Goal: Check status: Check status

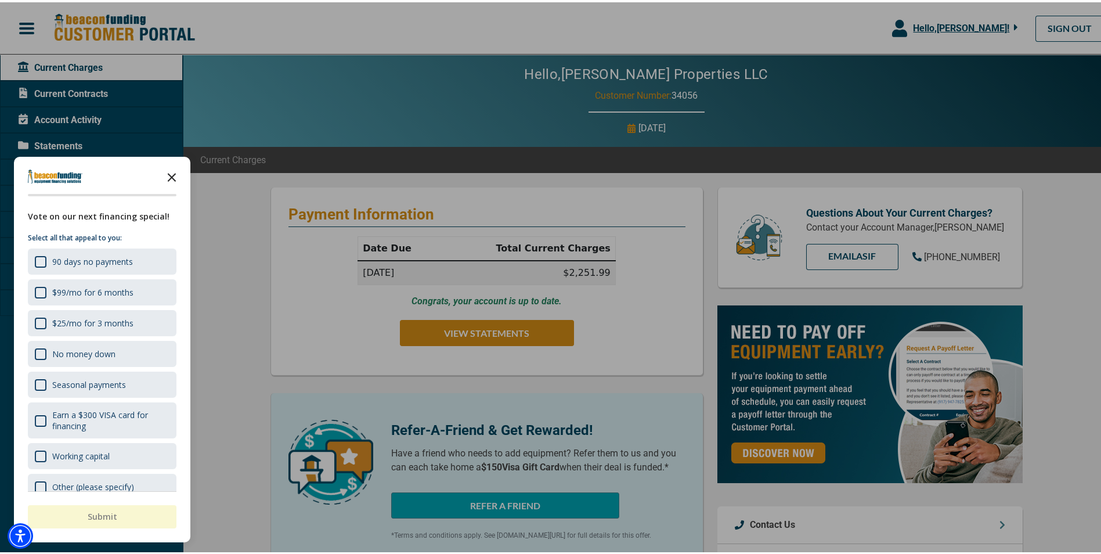
click at [168, 176] on icon "Close the survey" at bounding box center [171, 174] width 23 height 23
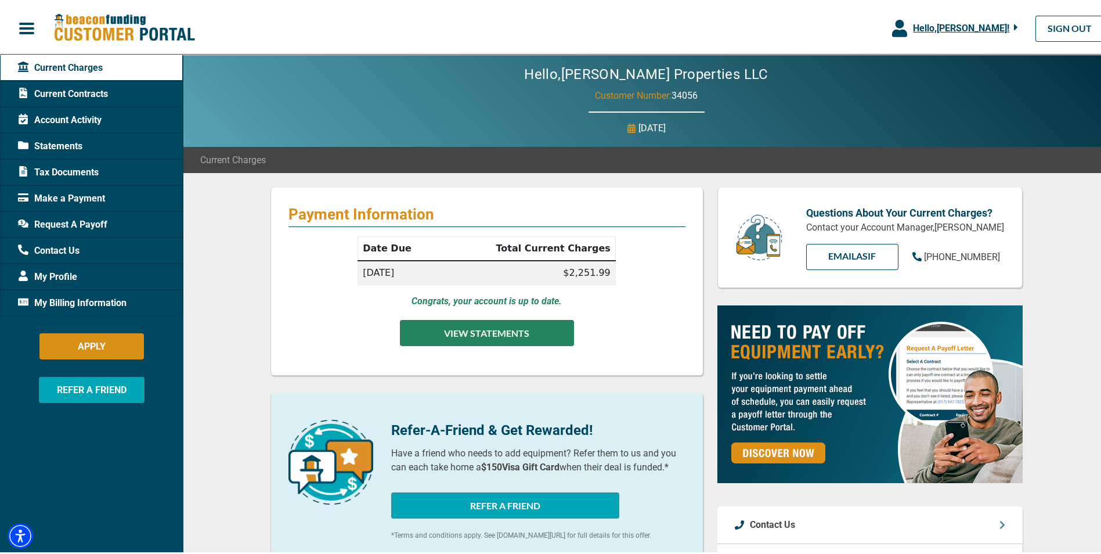
click at [471, 334] on button "VIEW STATEMENTS" at bounding box center [487, 331] width 174 height 26
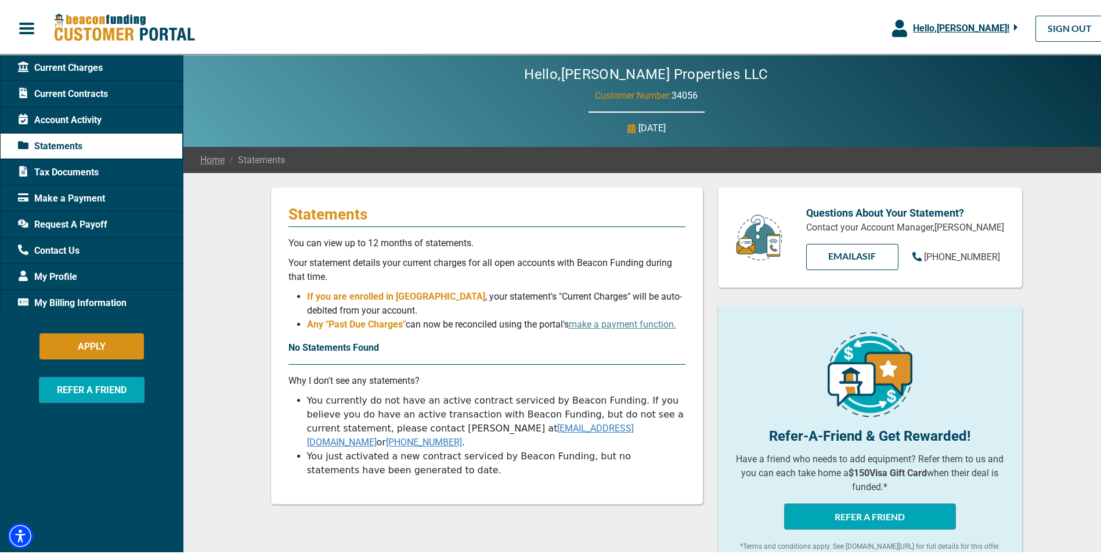
click at [65, 116] on span "Account Activity" at bounding box center [60, 118] width 84 height 14
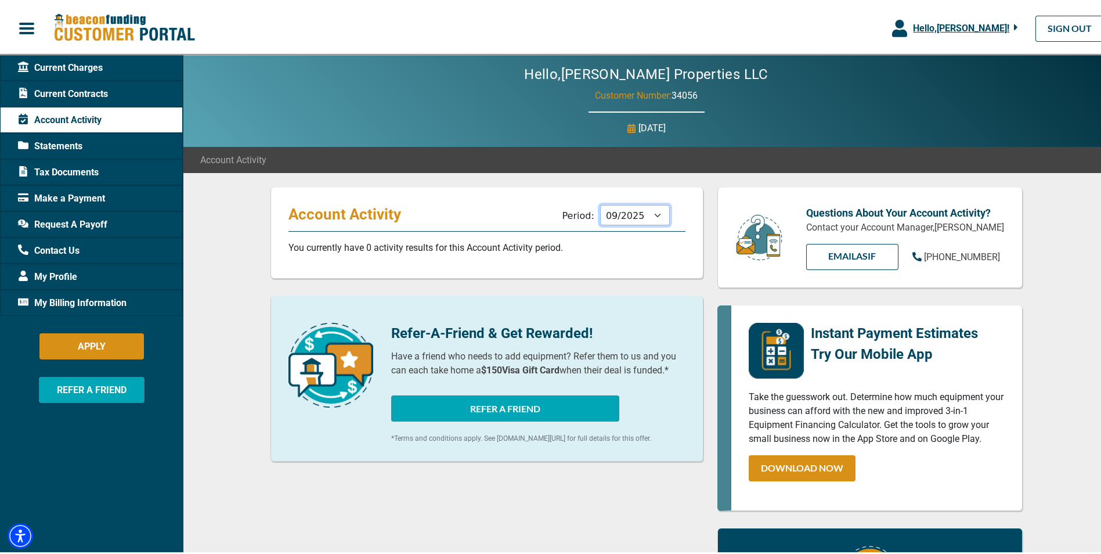
click at [634, 213] on select "10/2025 09/2025 08/2025 07/2025 06/2025 05/2025 04/2025 03/2025 02/2025 01/2025…" at bounding box center [635, 213] width 70 height 20
click at [600, 203] on select "10/2025 09/2025 08/2025 07/2025 06/2025 05/2025 04/2025 03/2025 02/2025 01/2025…" at bounding box center [635, 213] width 70 height 20
click at [628, 214] on select "10/2025 09/2025 08/2025 07/2025 06/2025 05/2025 04/2025 03/2025 02/2025 01/2025…" at bounding box center [635, 213] width 70 height 20
select select "09/2025"
click at [600, 203] on select "10/2025 09/2025 08/2025 07/2025 06/2025 05/2025 04/2025 03/2025 02/2025 01/2025…" at bounding box center [635, 213] width 70 height 20
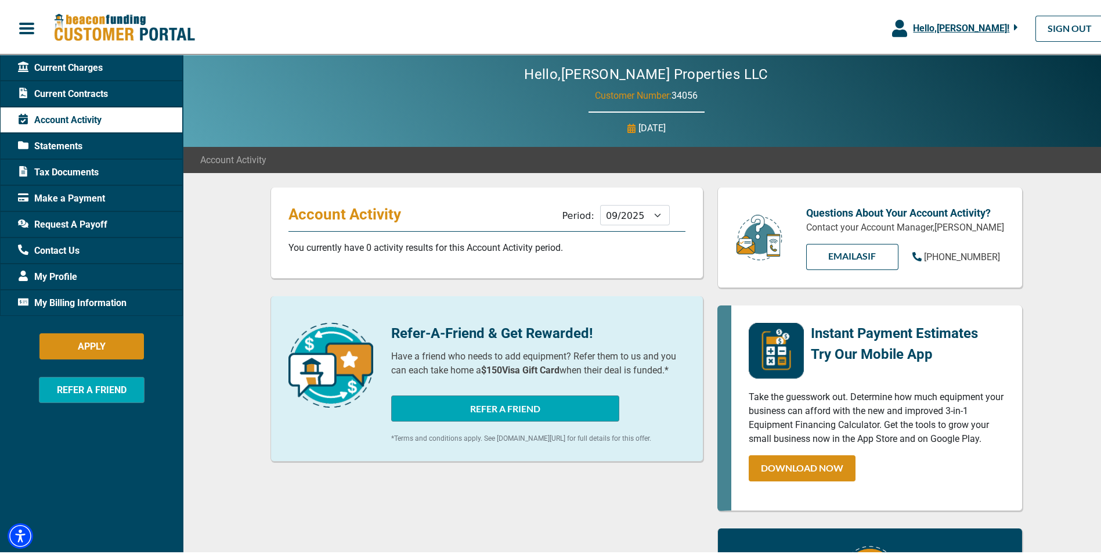
click at [55, 67] on span "Current Charges" at bounding box center [60, 66] width 85 height 14
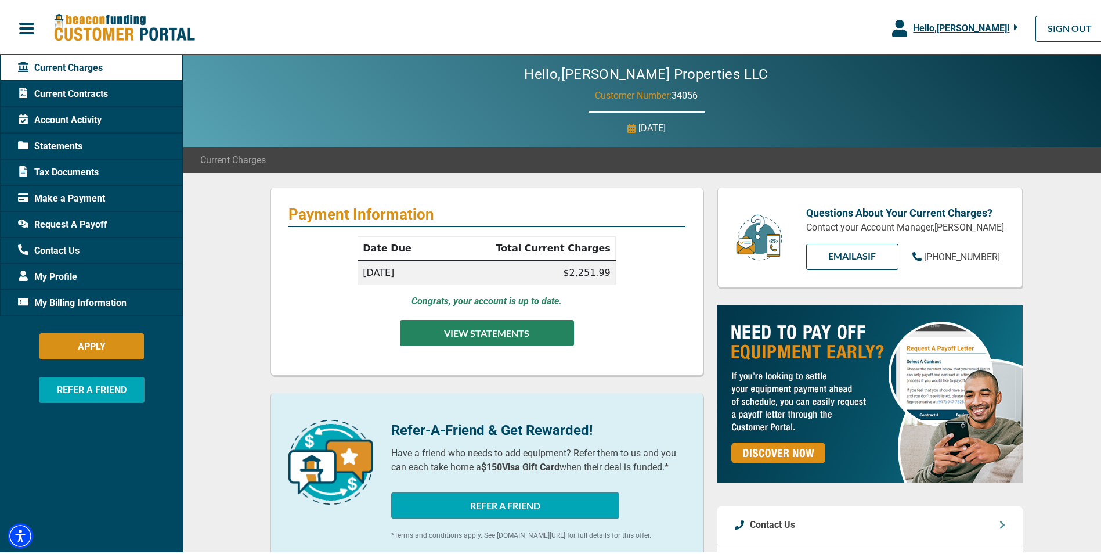
click at [479, 327] on button "VIEW STATEMENTS" at bounding box center [487, 331] width 174 height 26
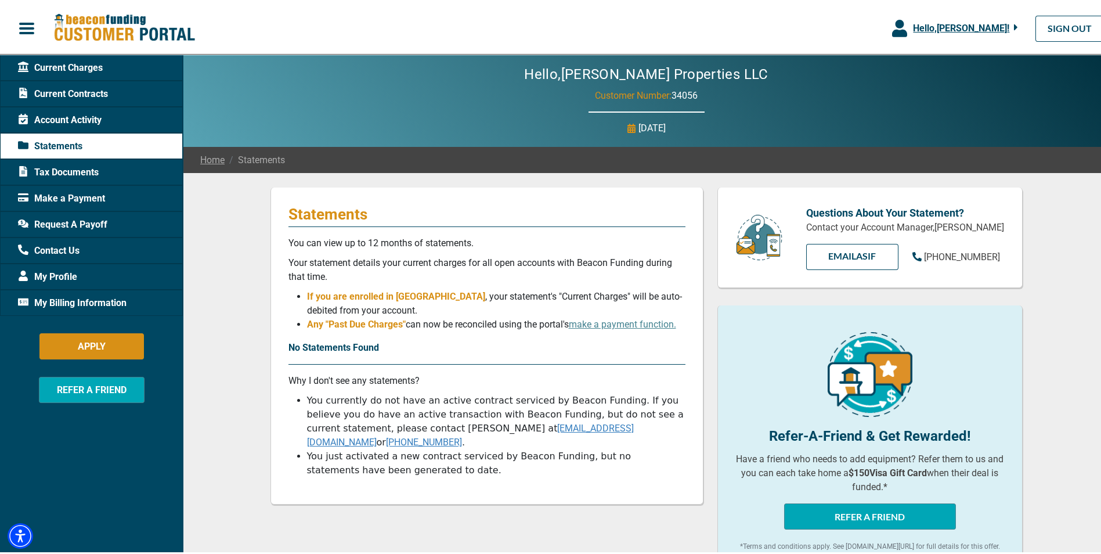
click at [52, 63] on span "Current Charges" at bounding box center [60, 66] width 85 height 14
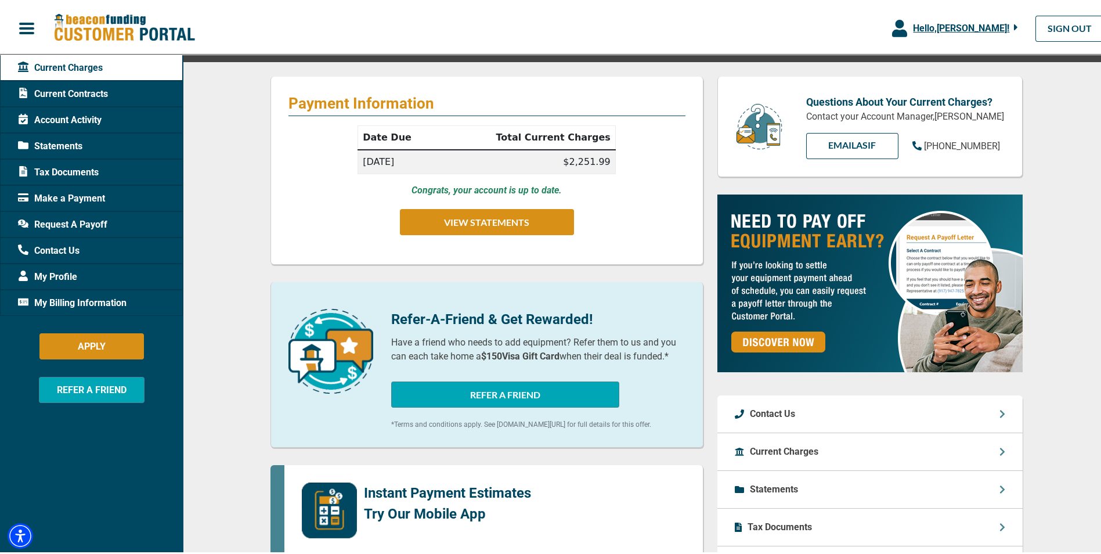
scroll to position [227, 0]
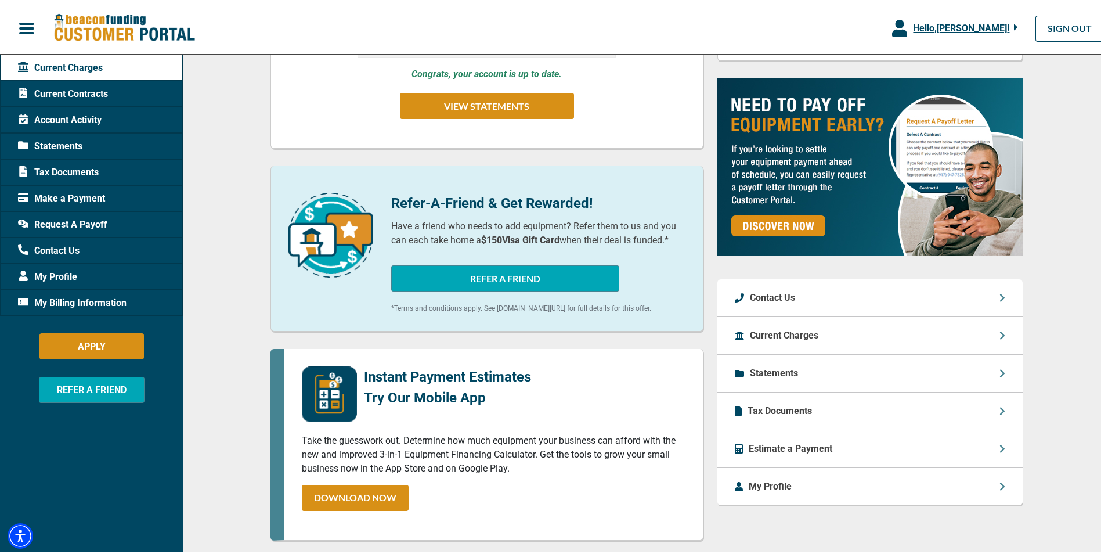
click at [1000, 331] on icon at bounding box center [1003, 333] width 6 height 9
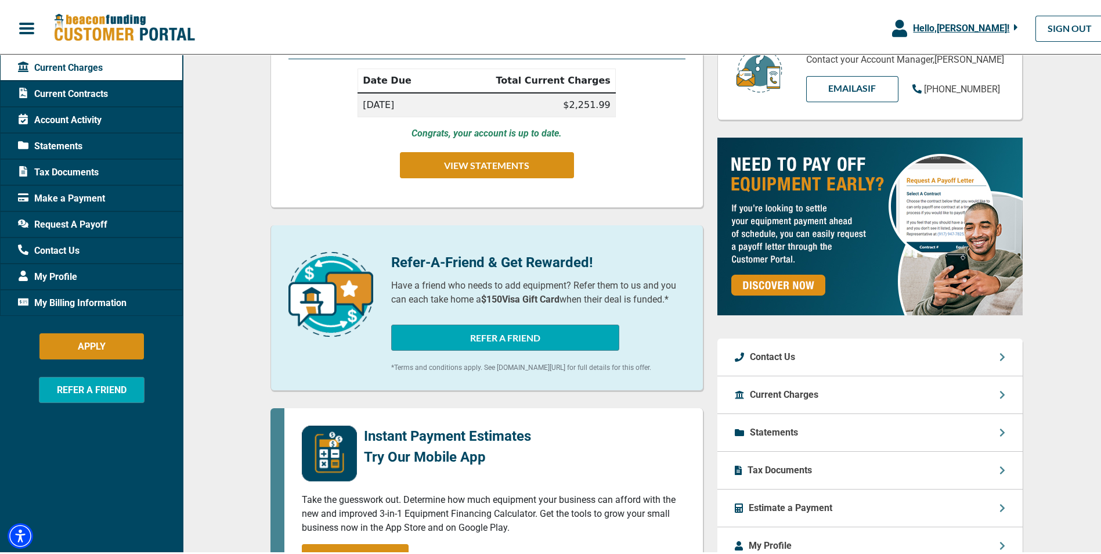
scroll to position [174, 0]
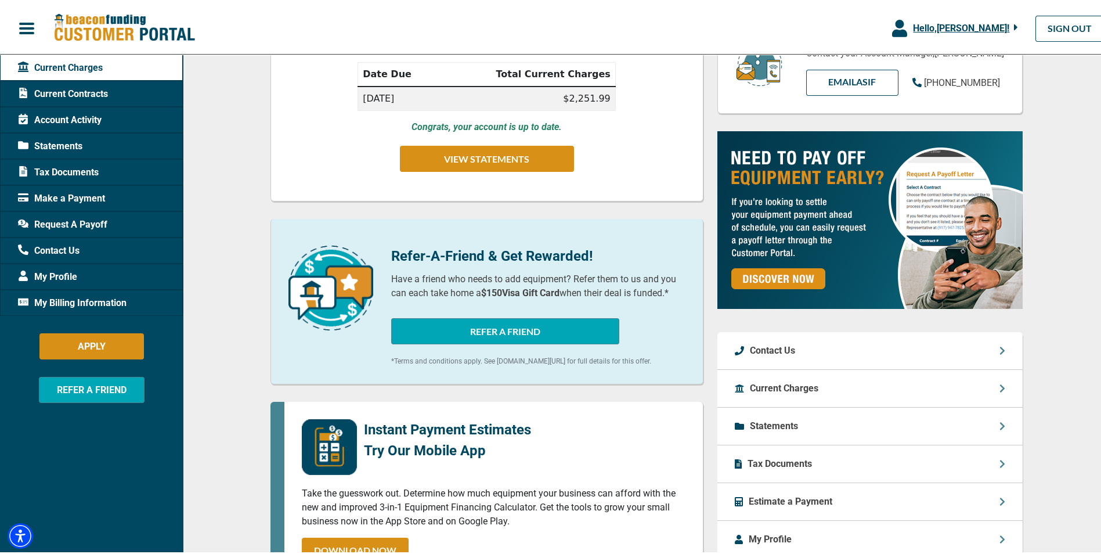
click at [226, 316] on div "Payment Information Date Due Total Current Charges [DATE] $2,251.99 Congrats, y…" at bounding box center [646, 413] width 927 height 832
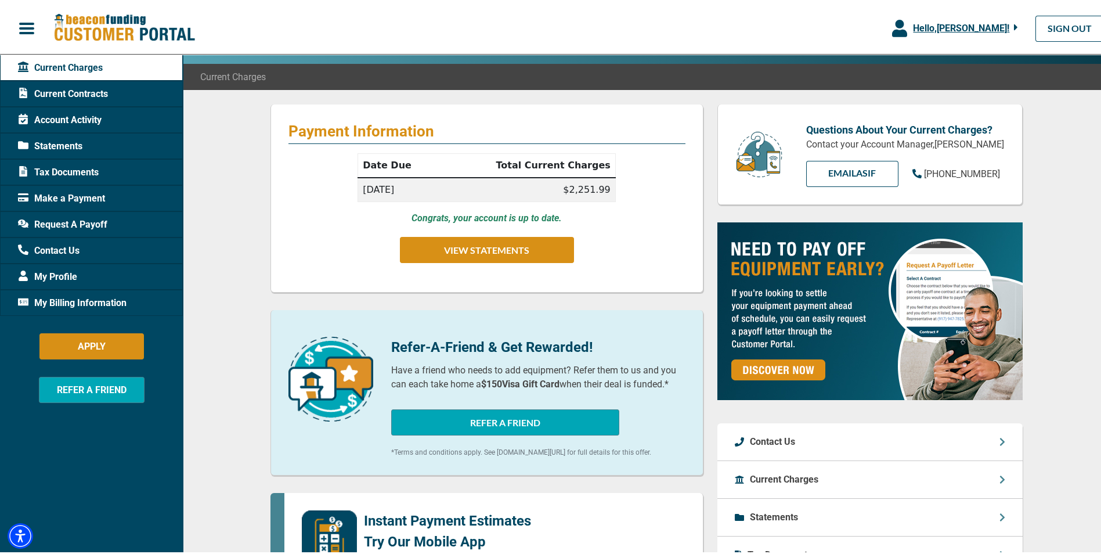
scroll to position [0, 0]
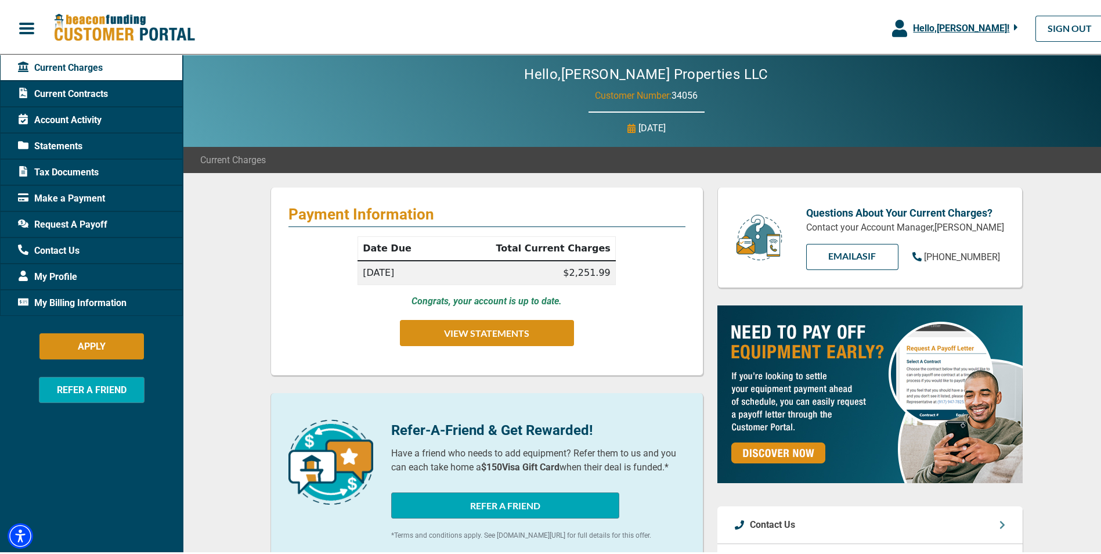
click at [670, 28] on div "Hello, [PERSON_NAME] ! [PERSON_NAME] Properties LLC Manage Profile SWITCH ACCOU…" at bounding box center [555, 26] width 1110 height 43
